Goal: Transaction & Acquisition: Purchase product/service

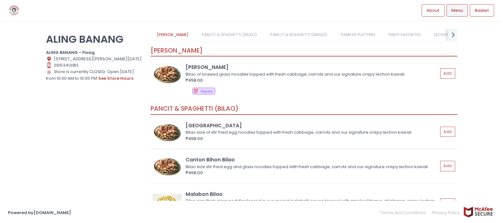
scroll to position [32, 0]
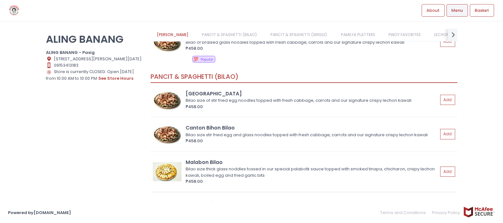
click at [241, 159] on div "Malabon Bilao" at bounding box center [312, 162] width 252 height 7
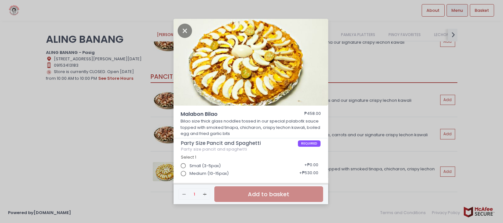
scroll to position [9, 0]
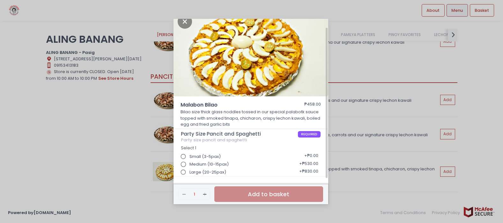
click at [181, 172] on input "Large (20-25pax)" at bounding box center [183, 172] width 12 height 12
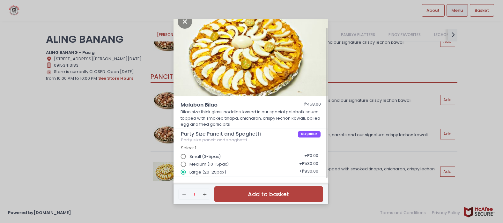
click at [107, 73] on div "Malabon Bilao ₱458.00 Bilao size thick glass noddles tossed in our special pala…" at bounding box center [251, 111] width 503 height 223
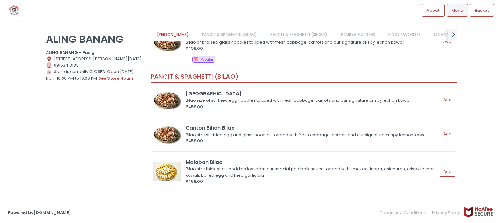
click at [112, 77] on button "see store hours" at bounding box center [116, 78] width 36 height 7
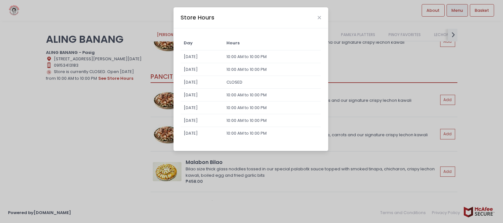
click at [132, 120] on div "Store Hours Day Hours [DATE] 10:00 AM to 10:00 PM [DATE] 10:00 AM to 10:00 PM […" at bounding box center [251, 111] width 503 height 223
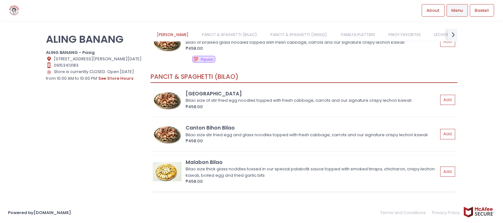
click at [213, 169] on div "Bilao size thick glass noddles tossed in our special palabotk sauce topped with…" at bounding box center [311, 172] width 251 height 12
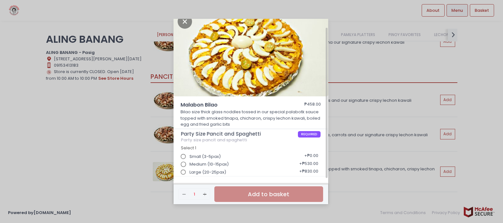
click at [188, 168] on input "Large (20-25pax)" at bounding box center [183, 172] width 12 height 12
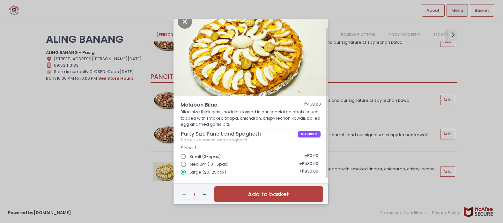
click at [316, 170] on div "+ ₱830.00" at bounding box center [308, 172] width 23 height 12
